Goal: Contribute content: Contribute content

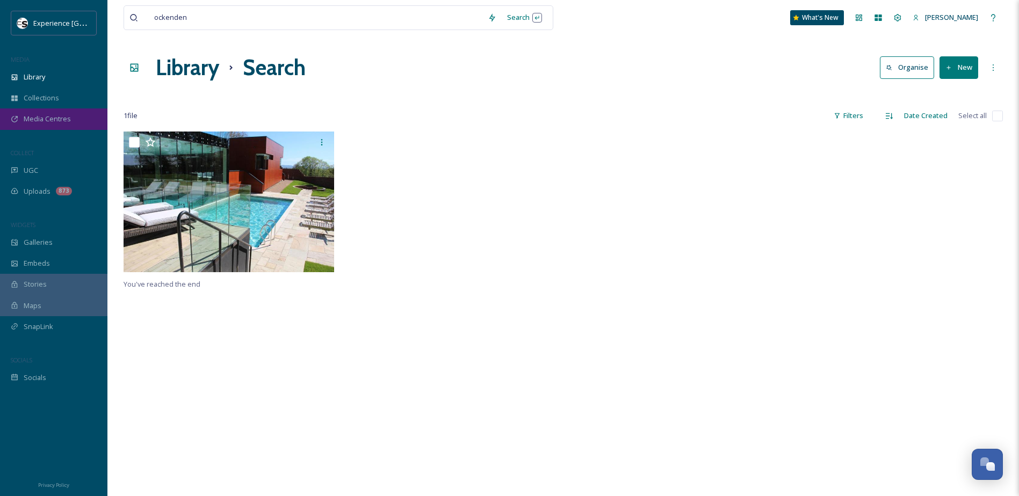
click at [28, 119] on span "Media Centres" at bounding box center [47, 119] width 47 height 10
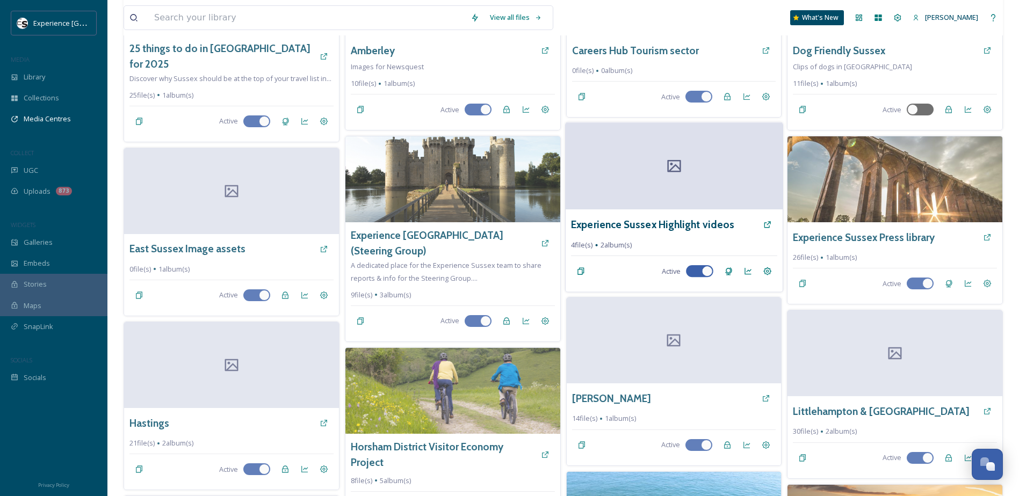
scroll to position [132, 0]
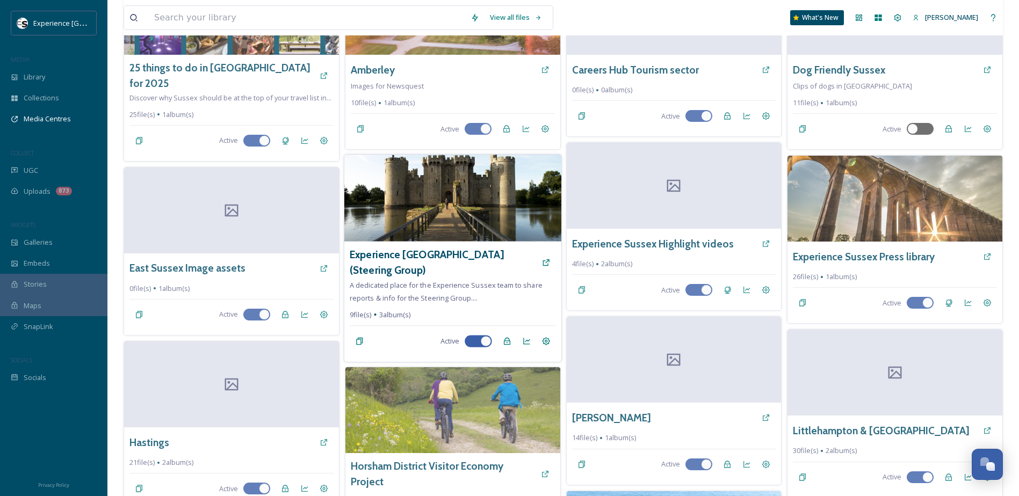
click at [424, 183] on img at bounding box center [452, 198] width 217 height 87
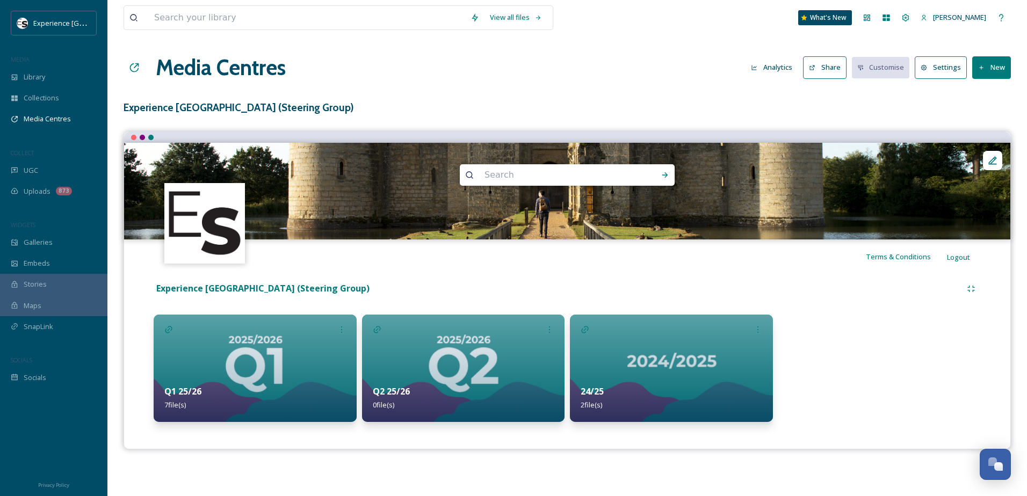
click at [464, 350] on img at bounding box center [463, 368] width 203 height 107
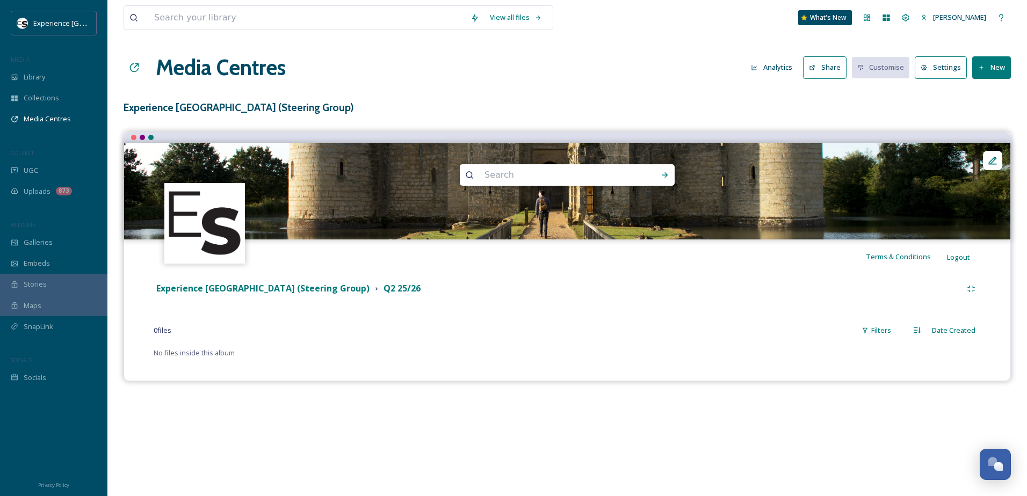
click at [983, 72] on button "New" at bounding box center [991, 67] width 39 height 22
click at [979, 93] on span "Add Files" at bounding box center [984, 93] width 29 height 10
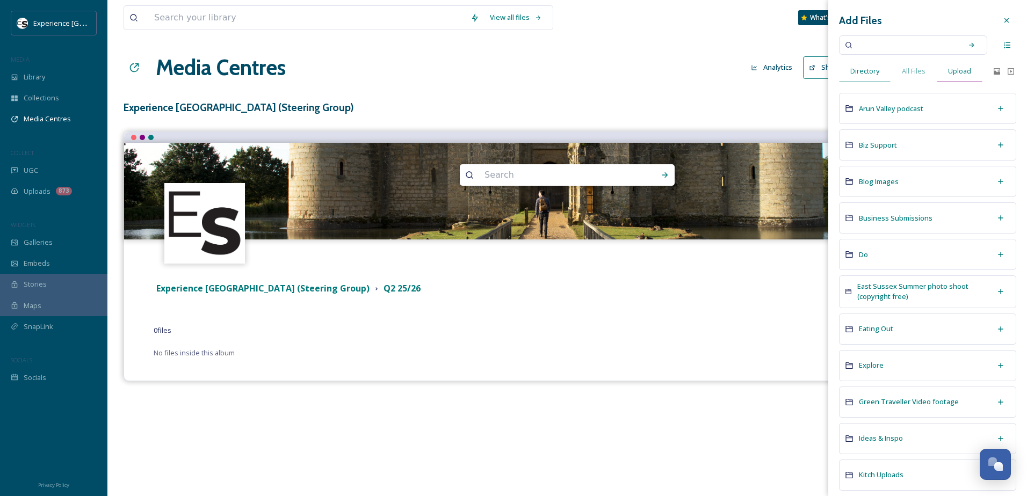
click at [961, 74] on span "Upload" at bounding box center [959, 71] width 23 height 10
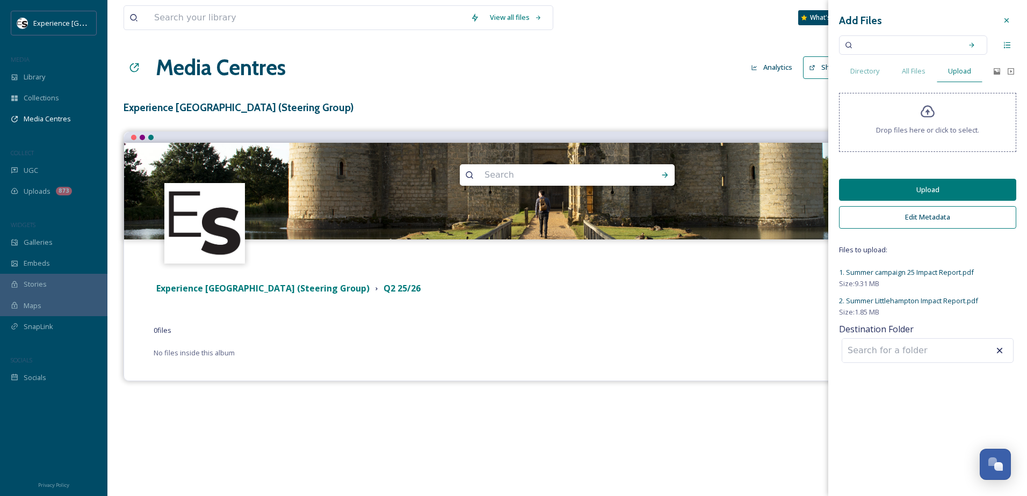
click at [897, 192] on button "Upload" at bounding box center [927, 190] width 177 height 22
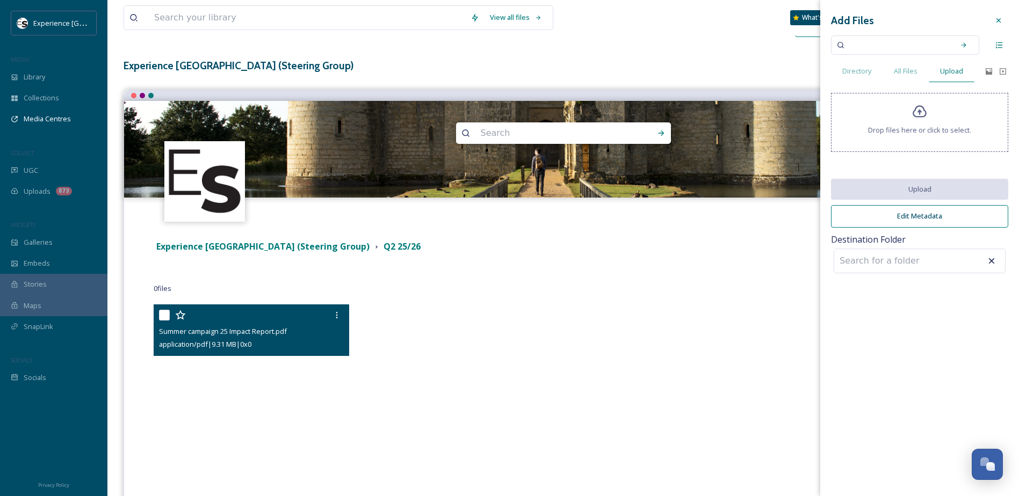
scroll to position [121, 0]
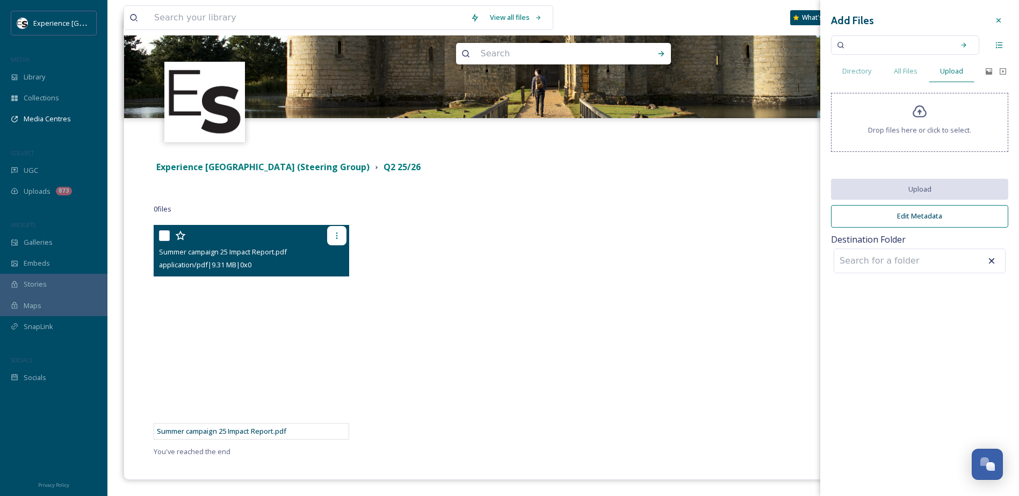
click at [334, 237] on icon at bounding box center [336, 236] width 9 height 9
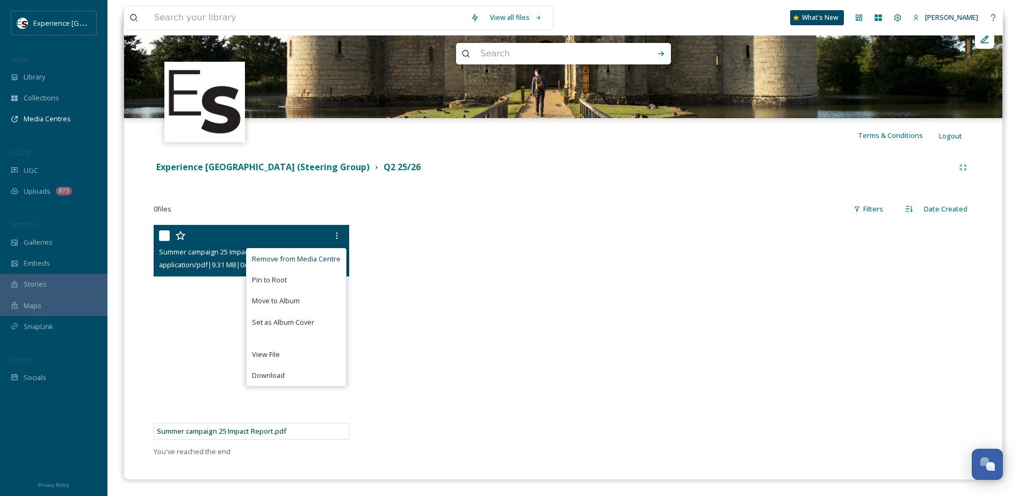
click at [301, 259] on span "Remove from Media Centre" at bounding box center [296, 259] width 89 height 10
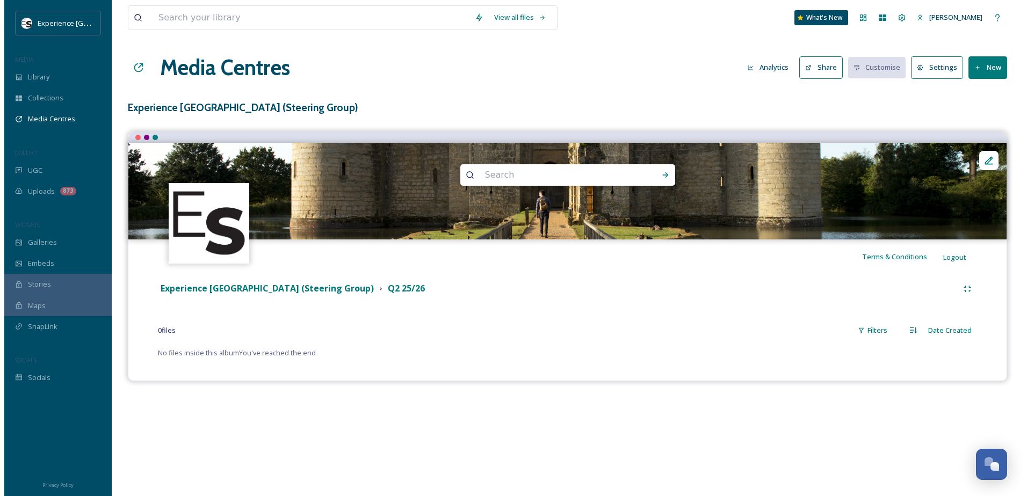
scroll to position [0, 0]
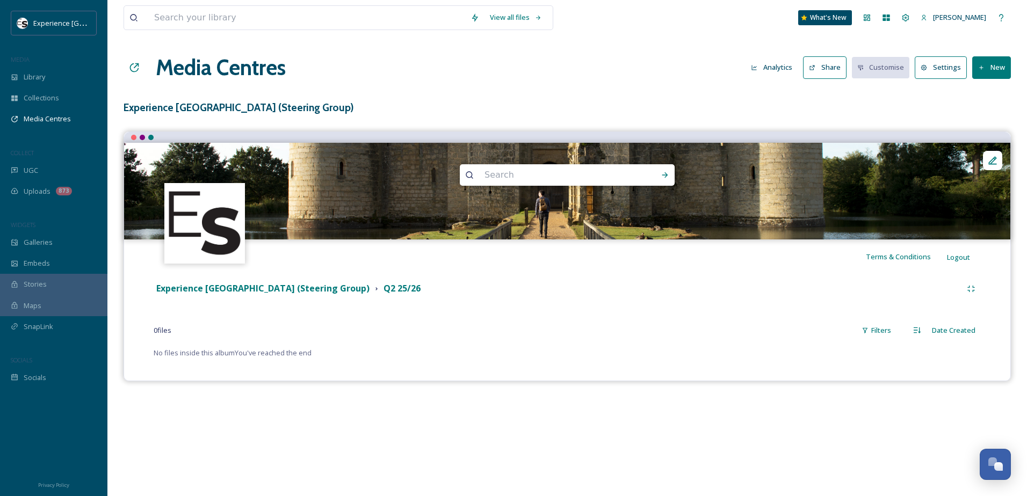
click at [985, 70] on button "New" at bounding box center [991, 67] width 39 height 22
click at [988, 92] on span "Add Files" at bounding box center [984, 93] width 29 height 10
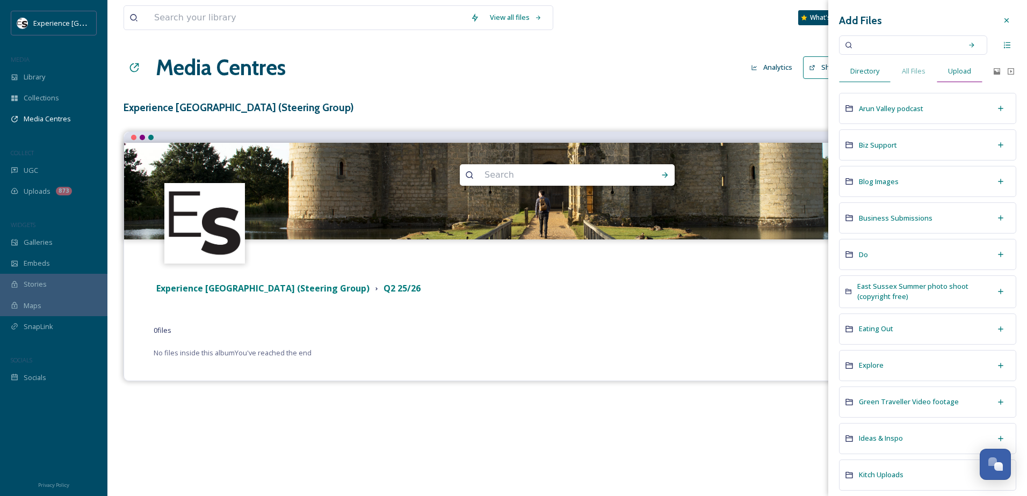
click at [951, 68] on span "Upload" at bounding box center [959, 71] width 23 height 10
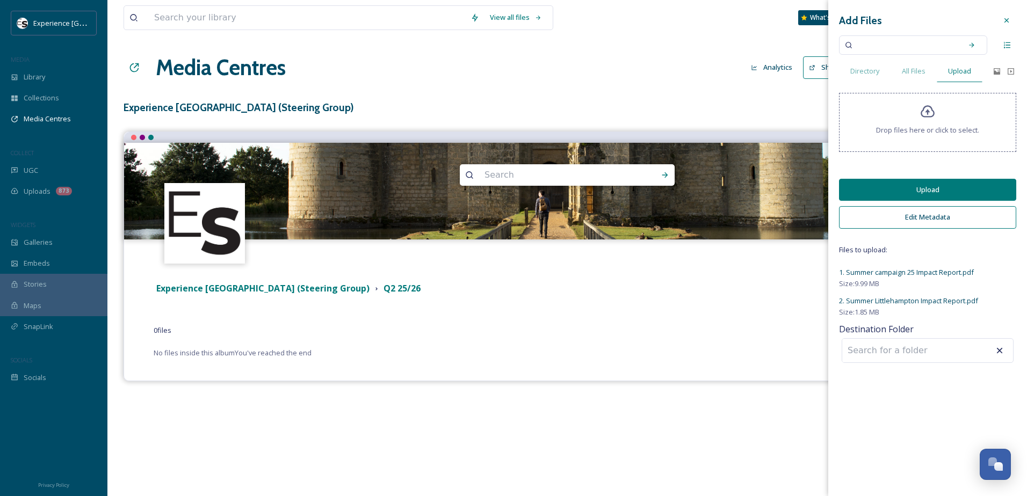
click at [929, 192] on button "Upload" at bounding box center [927, 190] width 177 height 22
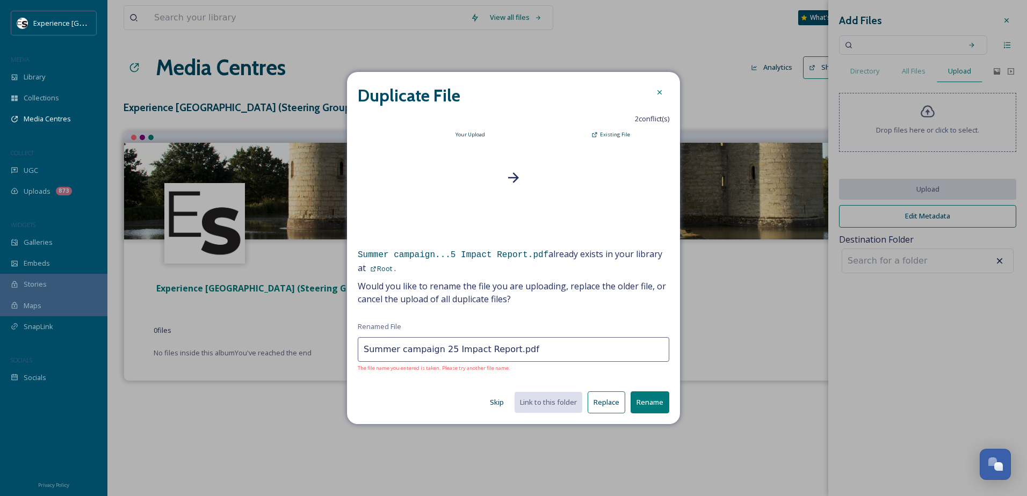
click at [606, 405] on button "Replace" at bounding box center [607, 403] width 38 height 22
type input "Summer Littlehampton Impact Report.pdf"
click at [608, 403] on button "Replace" at bounding box center [607, 403] width 38 height 22
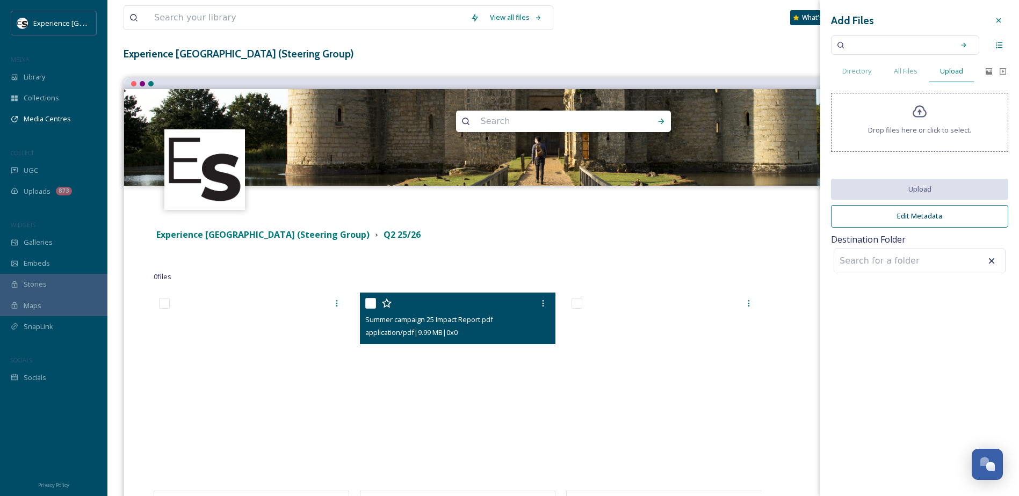
scroll to position [107, 0]
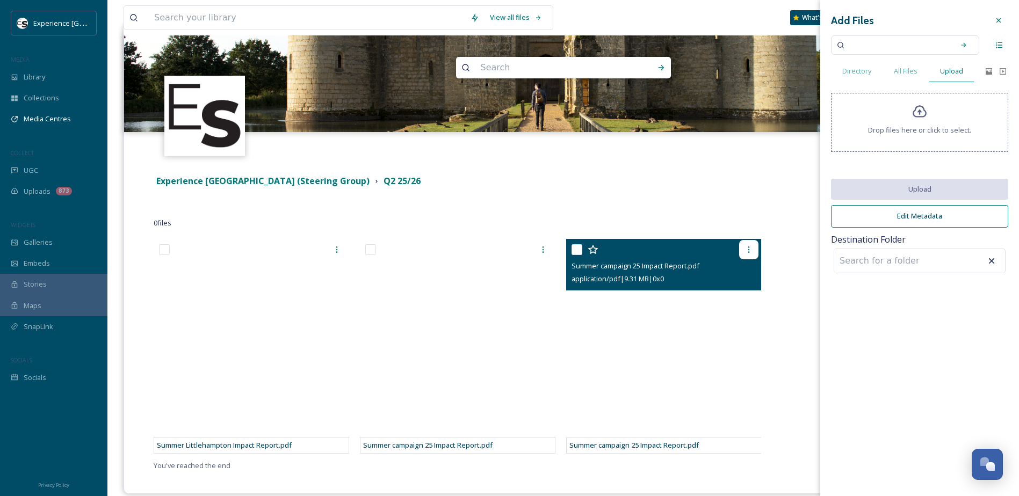
click at [748, 247] on icon at bounding box center [748, 249] width 9 height 9
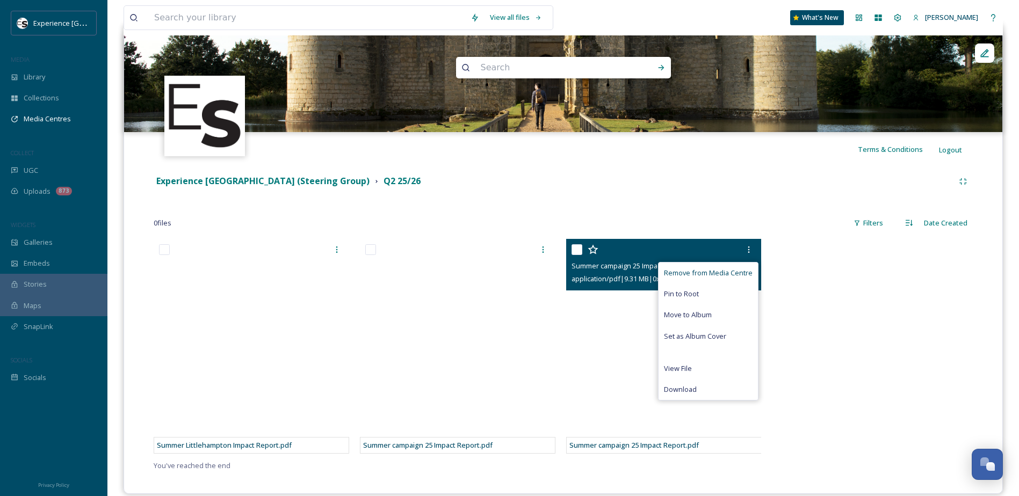
click at [688, 272] on span "Remove from Media Centre" at bounding box center [708, 273] width 89 height 10
click at [675, 272] on span "Remove from Media Centre" at bounding box center [708, 273] width 89 height 10
click at [722, 276] on span "Remove from Media Centre" at bounding box center [708, 273] width 89 height 10
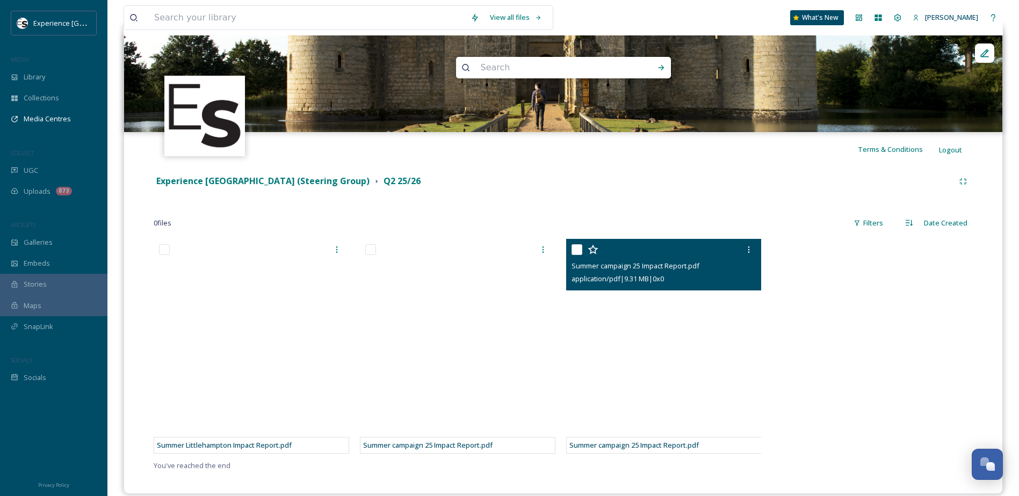
click at [576, 251] on input "checkbox" at bounding box center [577, 249] width 11 height 11
checkbox input "false"
checkbox input "true"
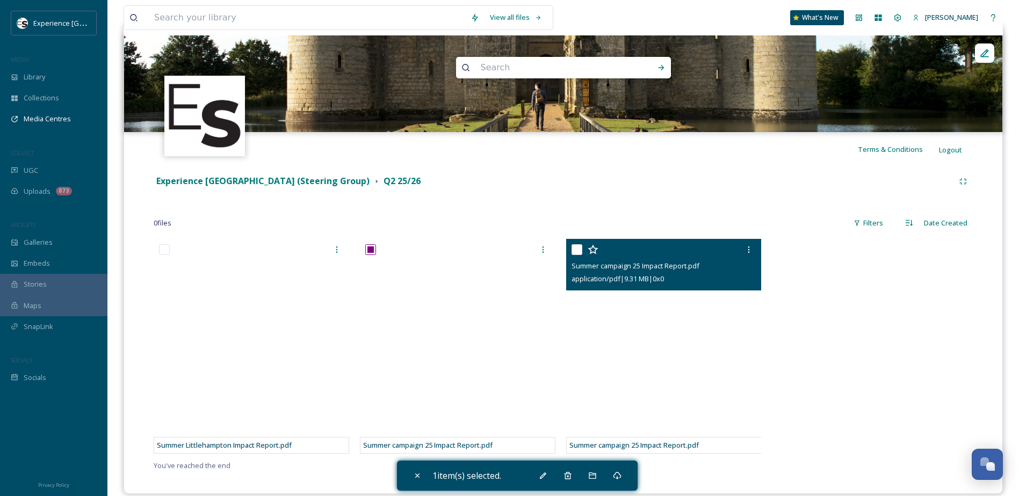
click at [578, 248] on input "checkbox" at bounding box center [577, 249] width 11 height 11
checkbox input "false"
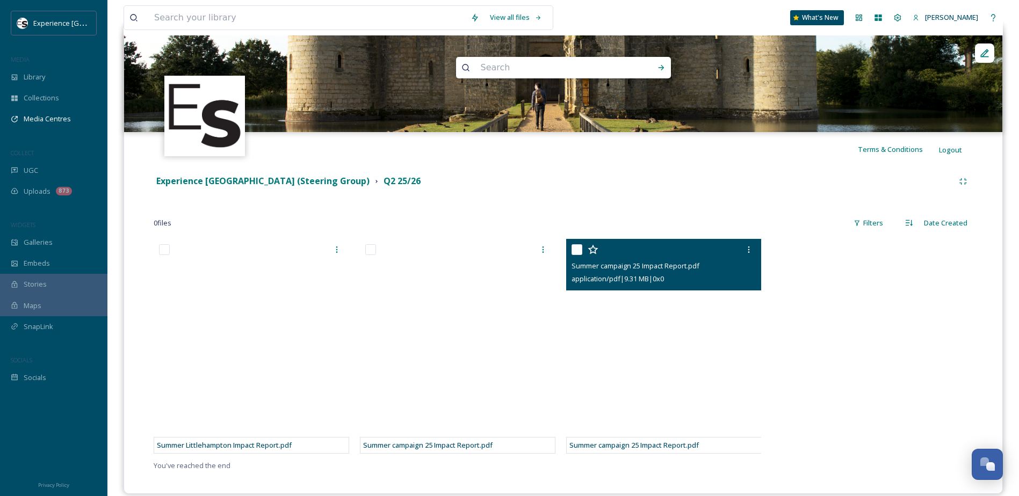
click at [578, 249] on input "checkbox" at bounding box center [577, 249] width 11 height 11
checkbox input "false"
checkbox input "true"
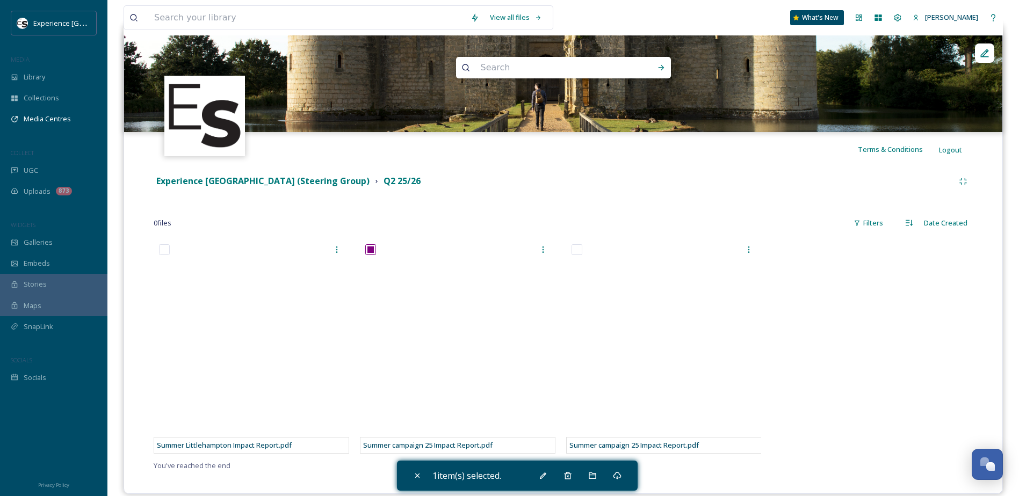
click at [822, 310] on div at bounding box center [872, 349] width 201 height 220
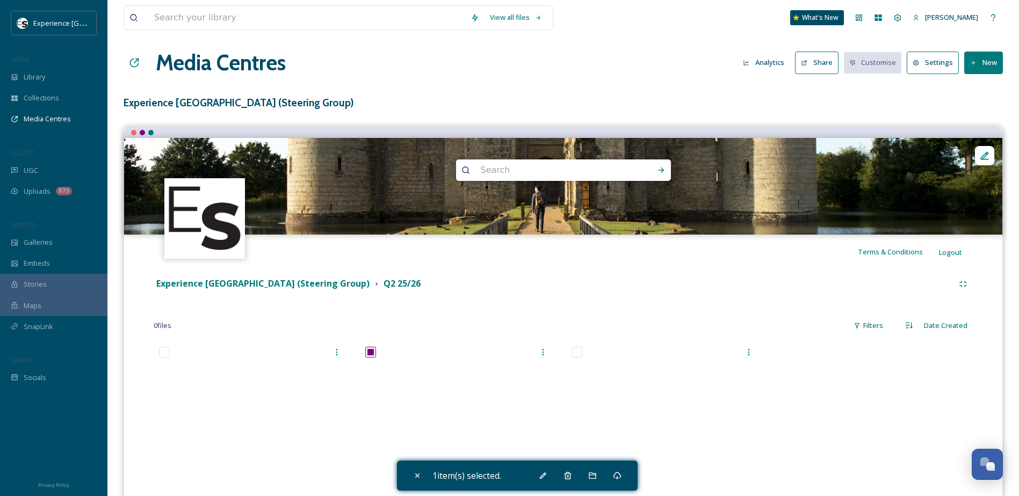
scroll to position [0, 0]
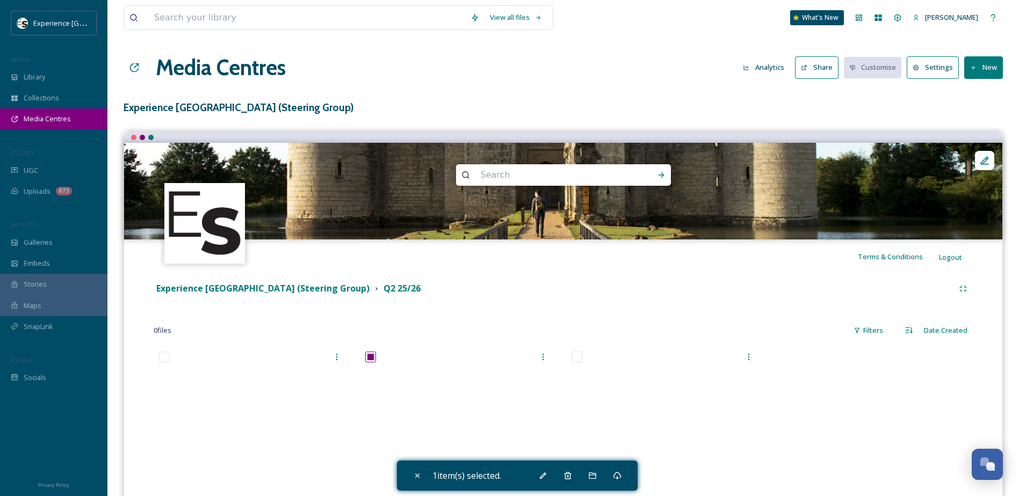
click at [45, 110] on div "Media Centres" at bounding box center [53, 119] width 107 height 21
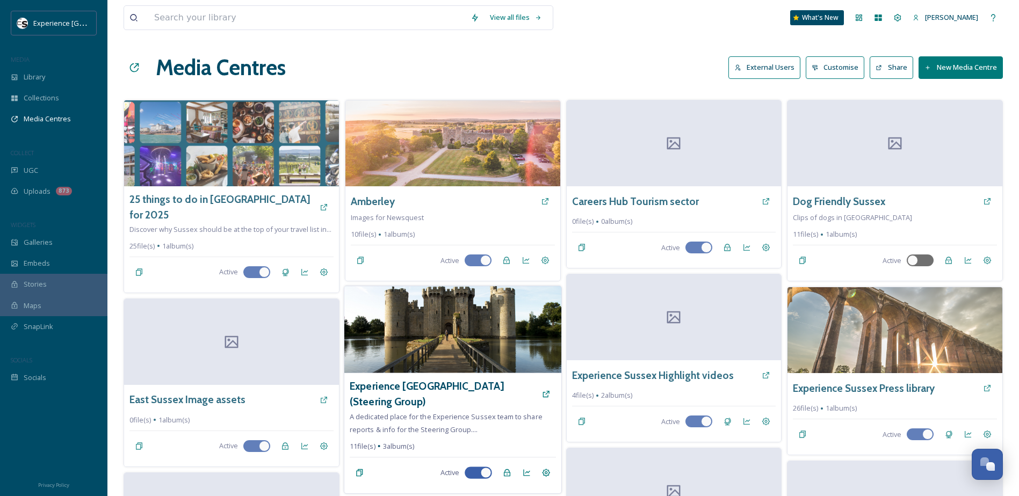
click at [418, 327] on img at bounding box center [452, 329] width 217 height 87
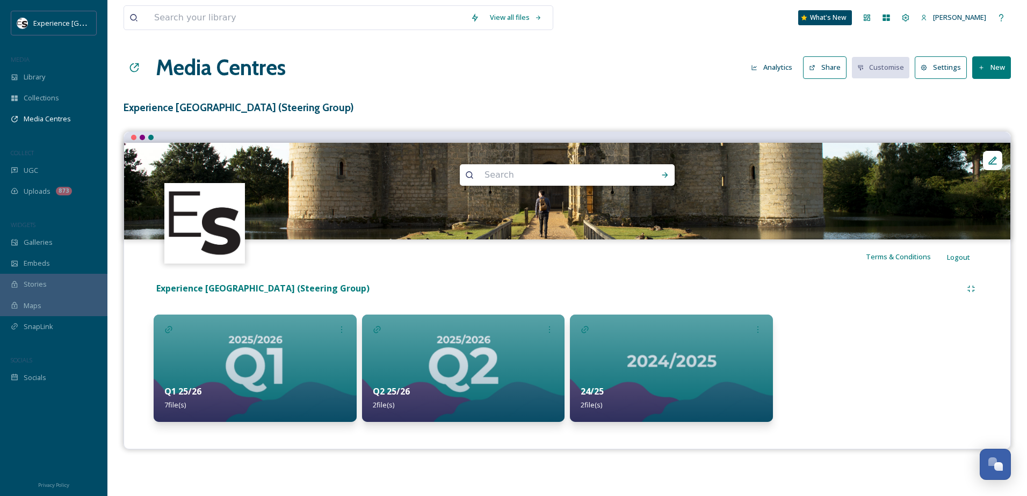
click at [460, 371] on img at bounding box center [463, 368] width 203 height 107
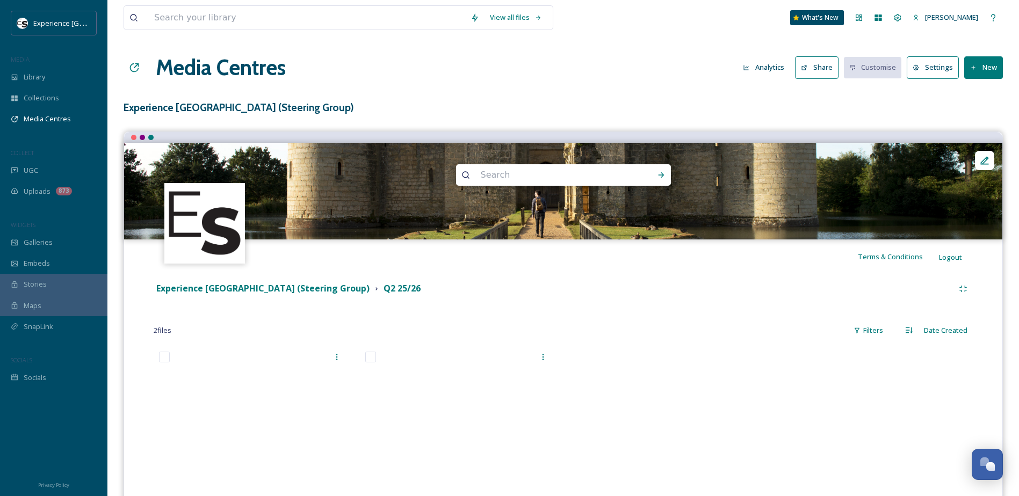
click at [653, 394] on div at bounding box center [666, 456] width 201 height 220
